Goal: Task Accomplishment & Management: Use online tool/utility

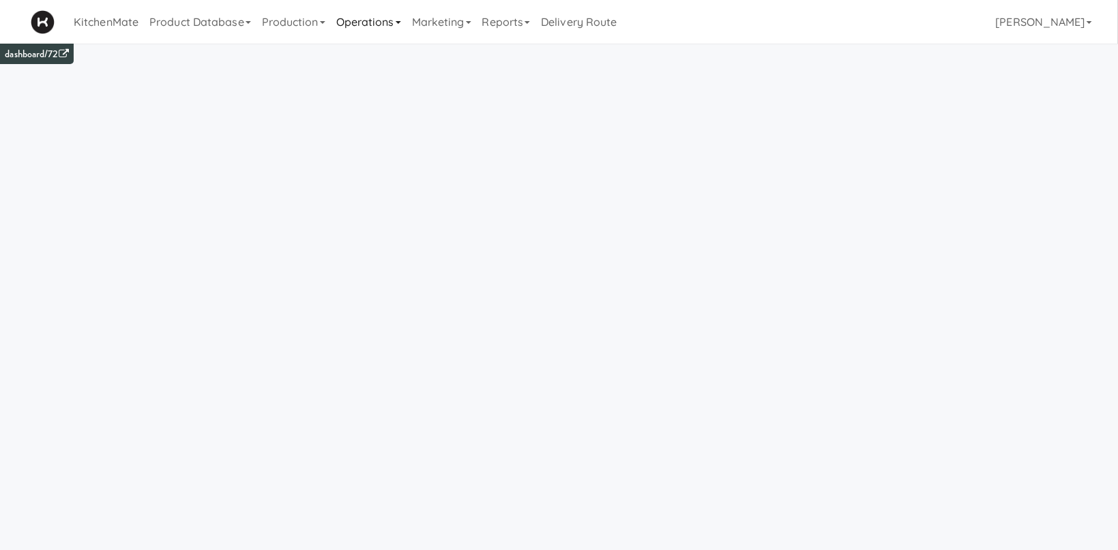
click at [374, 31] on link "Operations" at bounding box center [369, 22] width 76 height 44
click at [316, 16] on link "Production" at bounding box center [293, 22] width 74 height 44
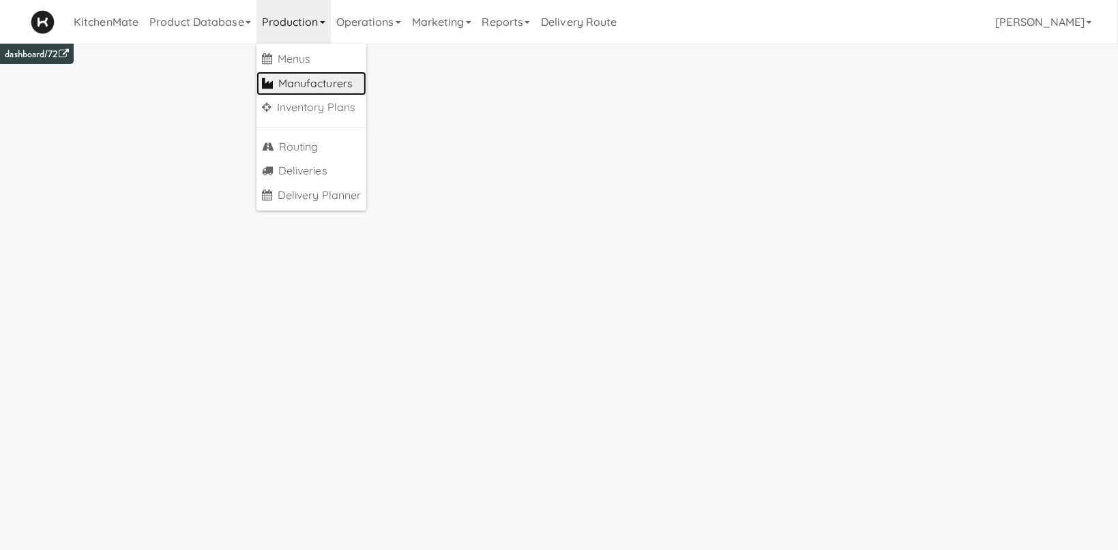
click at [344, 83] on link "Manufacturers" at bounding box center [311, 84] width 110 height 25
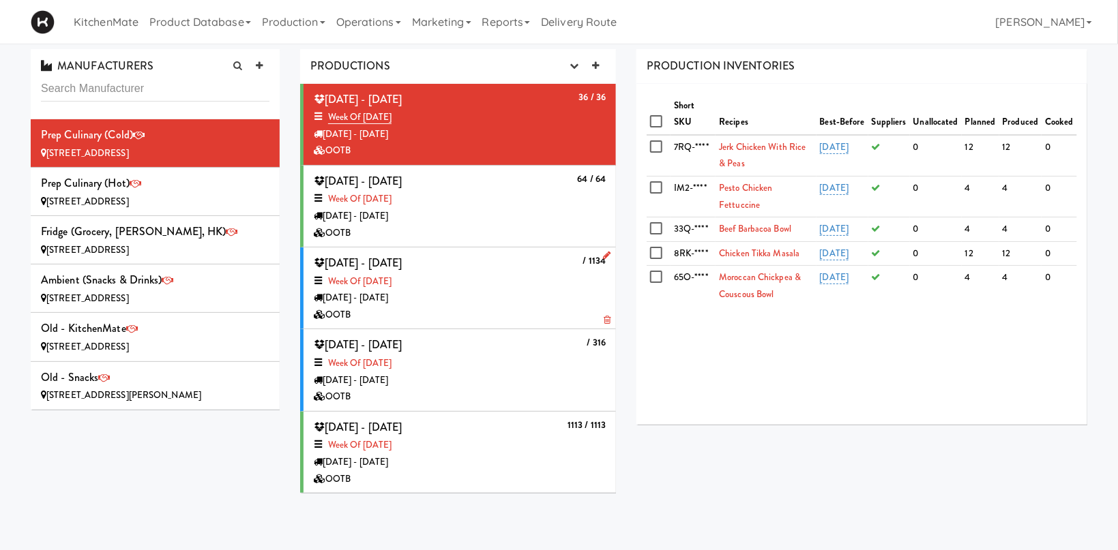
click at [555, 295] on div "[DATE] - [DATE]" at bounding box center [460, 298] width 292 height 17
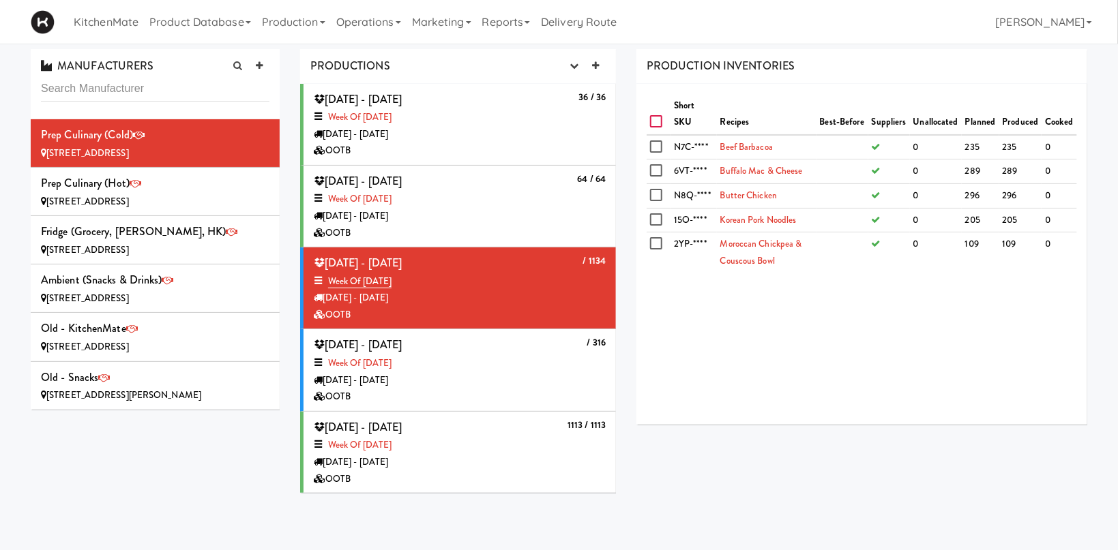
click at [658, 124] on input "checkbox" at bounding box center [658, 122] width 16 height 11
checkbox input "true"
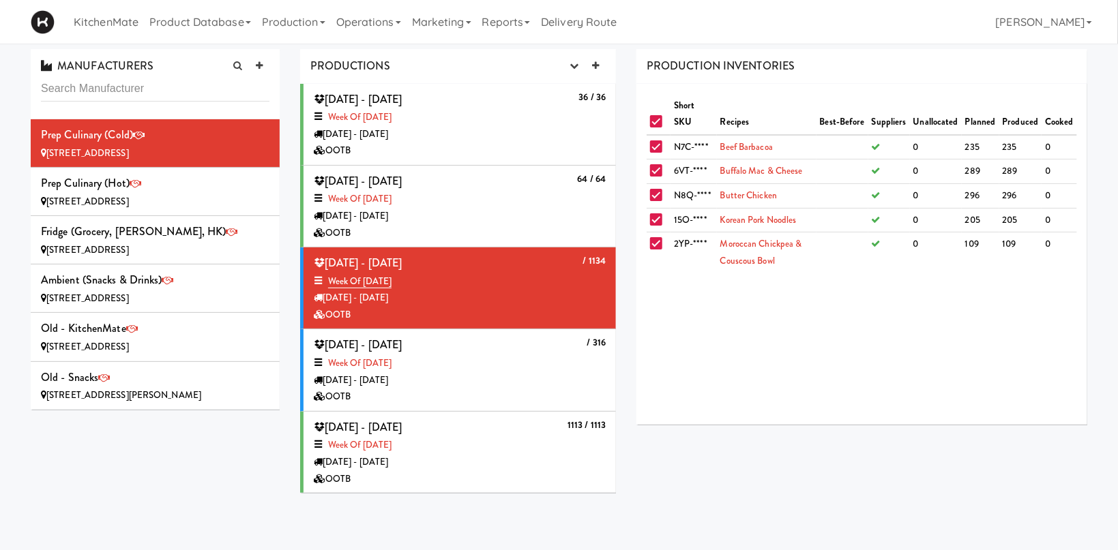
checkbox input "true"
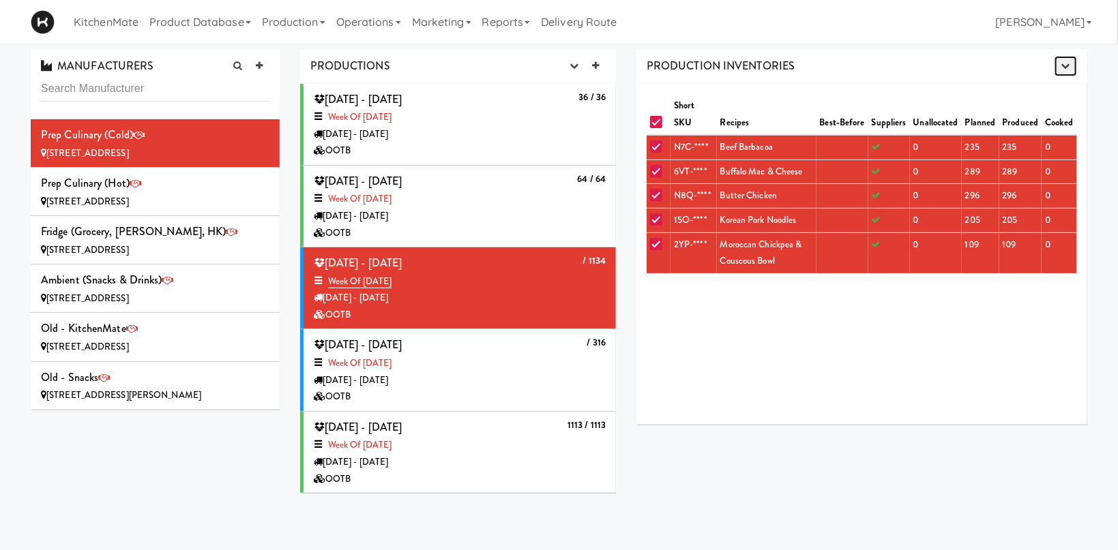
click at [1067, 65] on icon "button" at bounding box center [1065, 65] width 9 height 9
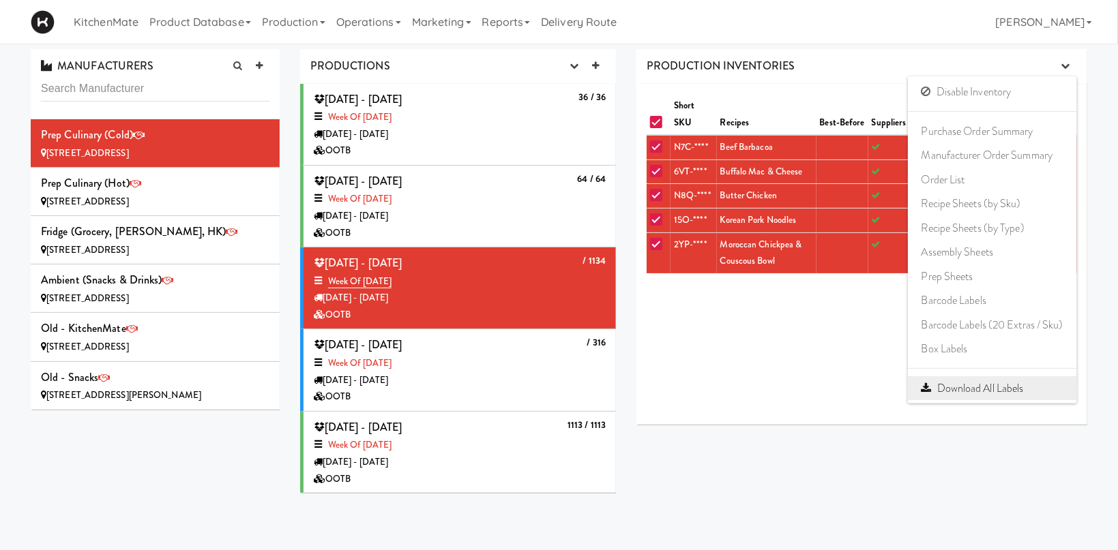
click at [974, 396] on link "Download All Labels" at bounding box center [992, 388] width 169 height 25
